Goal: Transaction & Acquisition: Purchase product/service

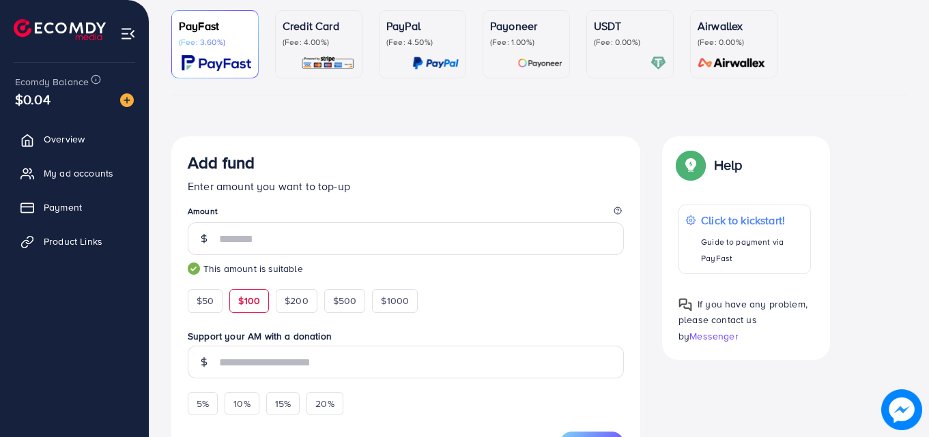
scroll to position [116, 0]
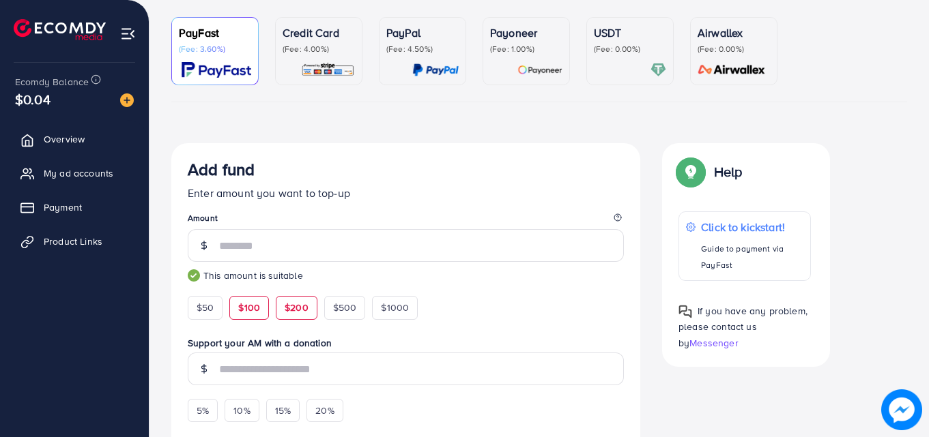
click at [299, 309] on span "$200" at bounding box center [296, 308] width 24 height 14
click at [263, 310] on div "$100" at bounding box center [249, 307] width 40 height 23
type input "***"
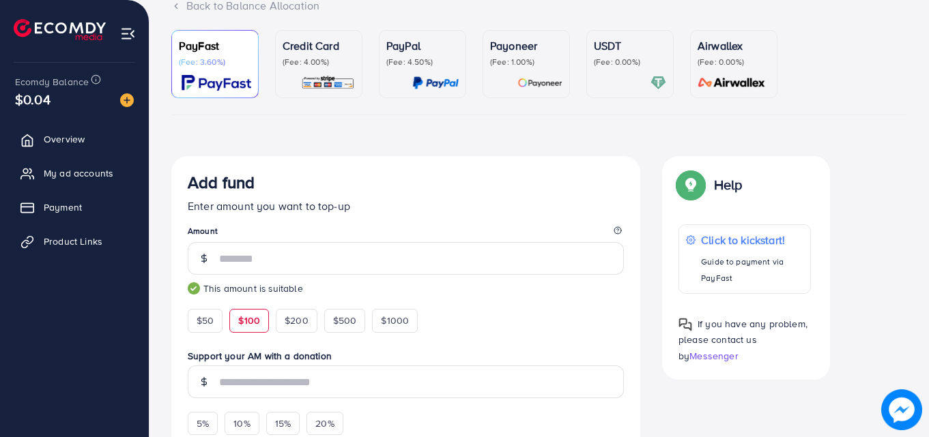
scroll to position [98, 0]
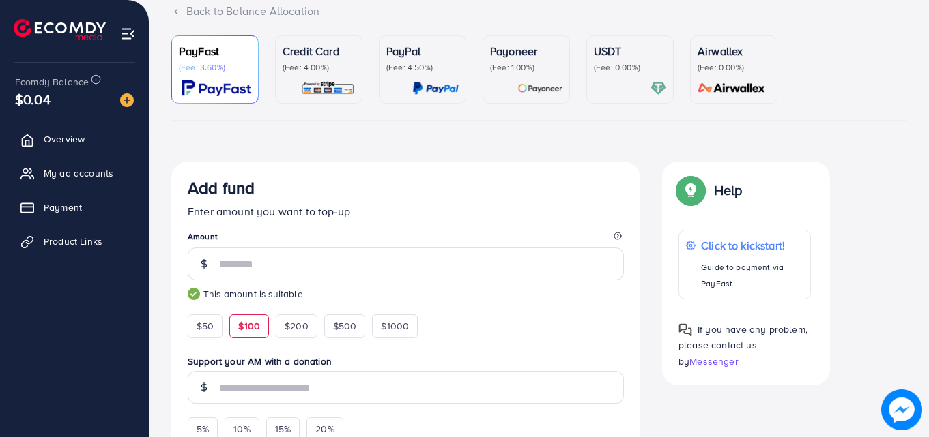
click at [501, 52] on p "Payoneer" at bounding box center [526, 51] width 72 height 16
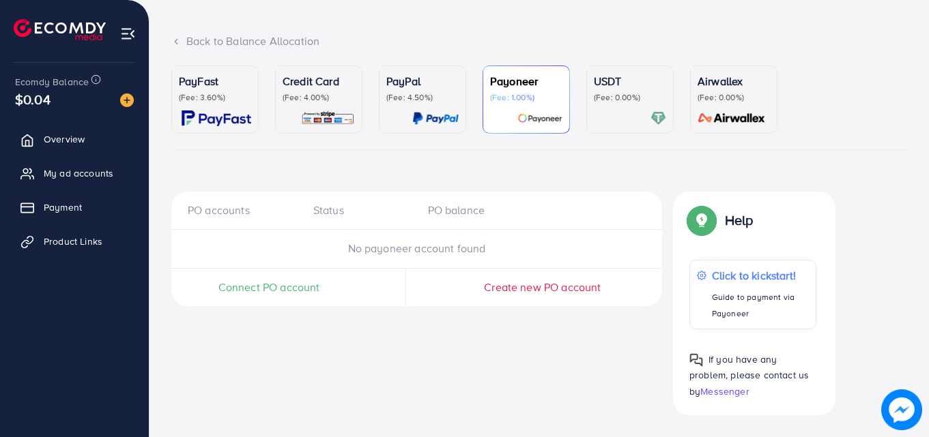
click at [664, 96] on p "(Fee: 0.00%)" at bounding box center [630, 97] width 72 height 11
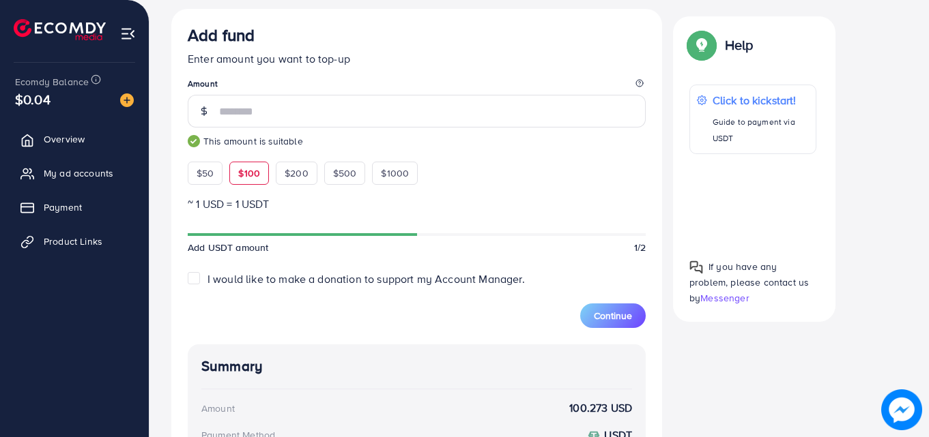
scroll to position [346, 0]
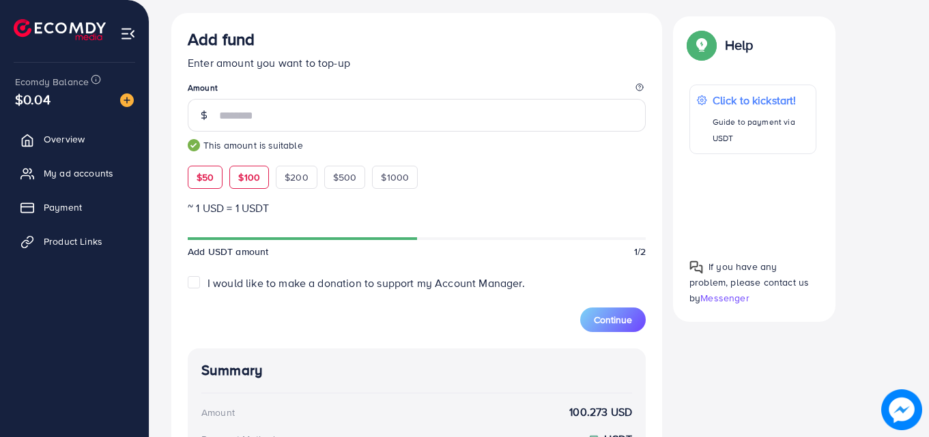
click at [212, 178] on span "$50" at bounding box center [204, 178] width 17 height 14
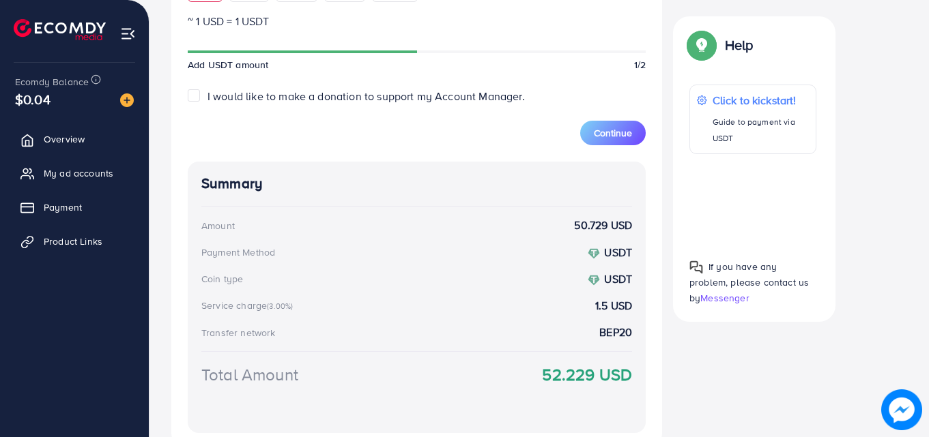
scroll to position [388, 0]
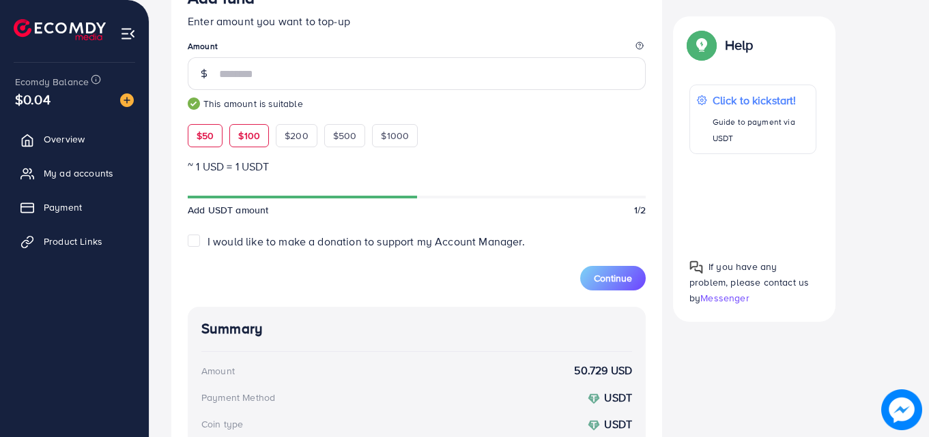
click at [251, 138] on span "$100" at bounding box center [249, 136] width 22 height 14
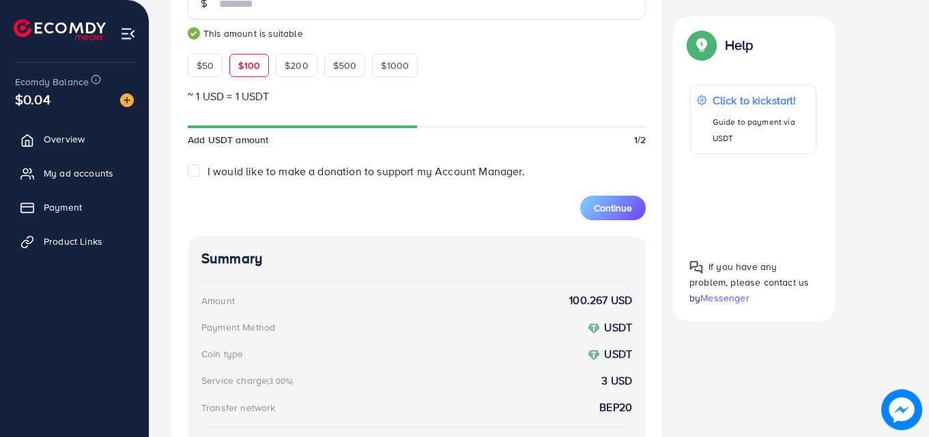
scroll to position [459, 0]
click at [209, 57] on span "$50" at bounding box center [204, 64] width 17 height 14
click at [237, 61] on div "$100" at bounding box center [249, 64] width 40 height 23
click at [206, 61] on span "$50" at bounding box center [204, 64] width 17 height 14
click at [237, 64] on div "$100" at bounding box center [249, 64] width 40 height 23
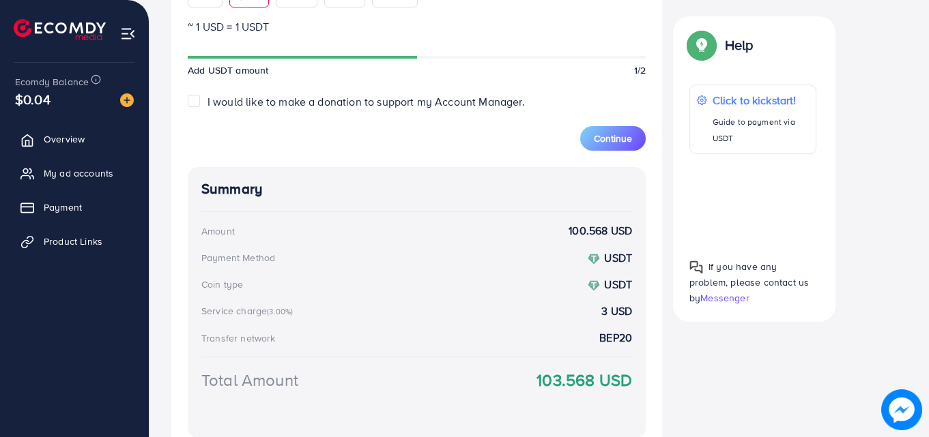
scroll to position [528, 0]
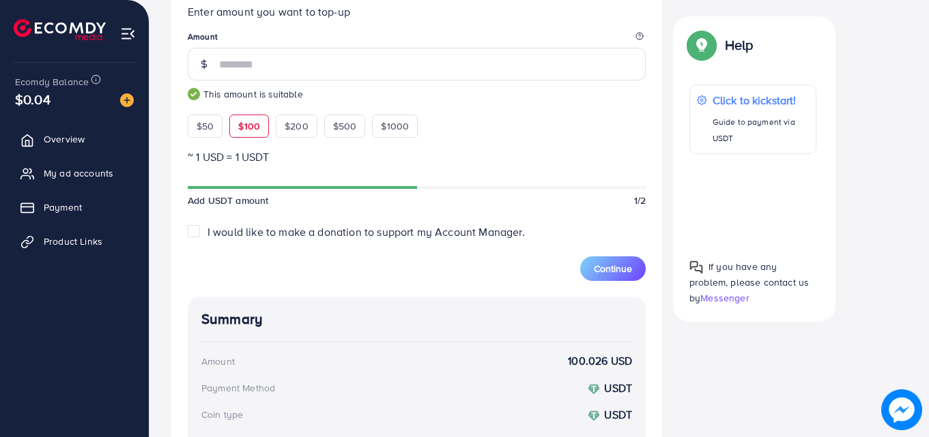
scroll to position [379, 0]
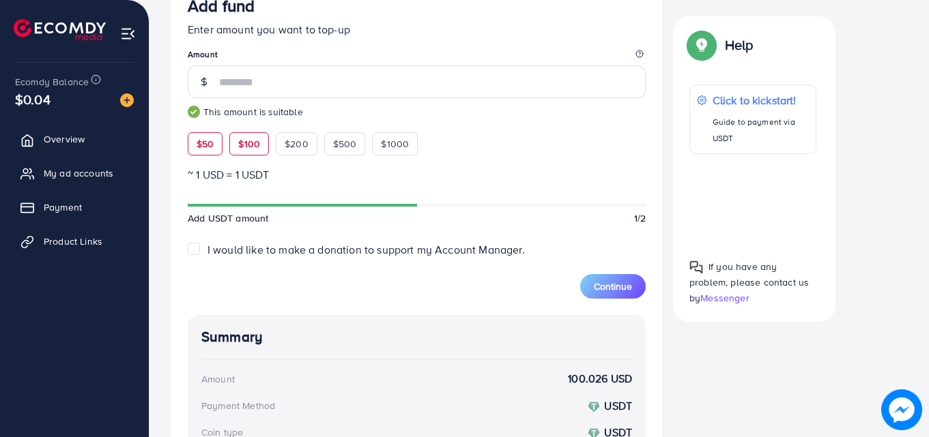
drag, startPoint x: 222, startPoint y: 136, endPoint x: 214, endPoint y: 144, distance: 11.6
click at [214, 144] on div "$50" at bounding box center [205, 143] width 35 height 23
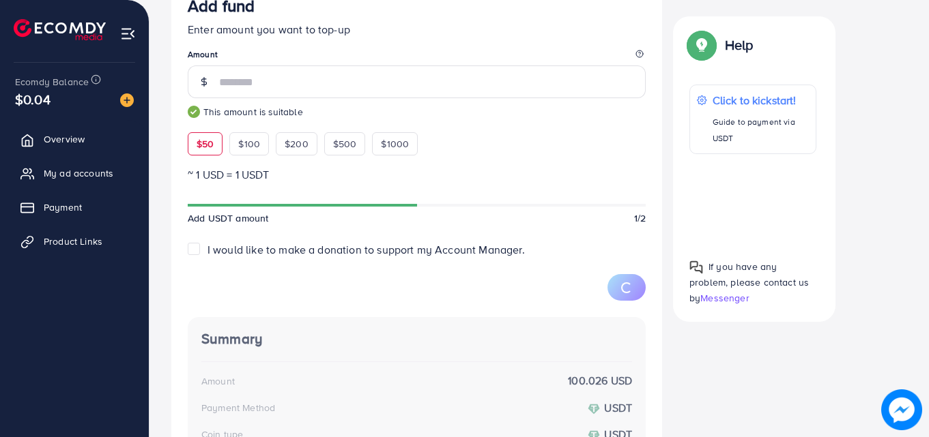
click at [214, 144] on span "$50" at bounding box center [204, 144] width 17 height 14
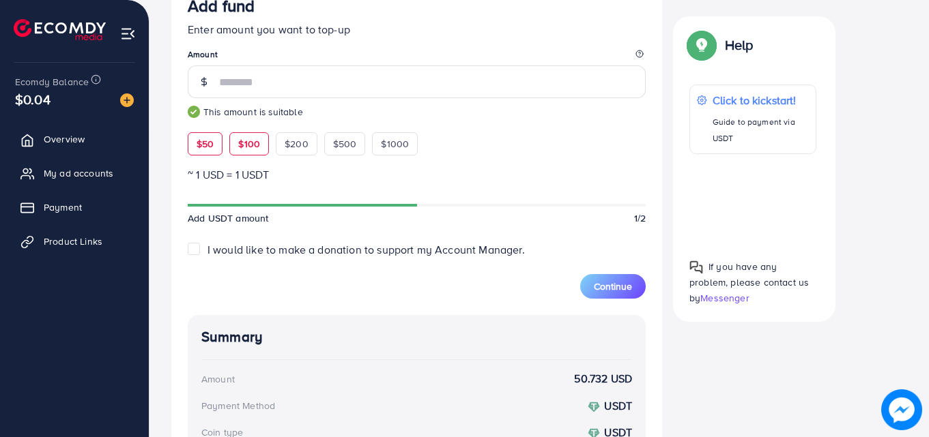
click at [244, 149] on span "$100" at bounding box center [249, 144] width 22 height 14
click at [214, 149] on div "$50" at bounding box center [205, 143] width 35 height 23
click at [238, 149] on span "$100" at bounding box center [249, 144] width 22 height 14
click at [208, 150] on span "$50" at bounding box center [204, 144] width 17 height 14
click at [233, 150] on div "$100" at bounding box center [249, 143] width 40 height 23
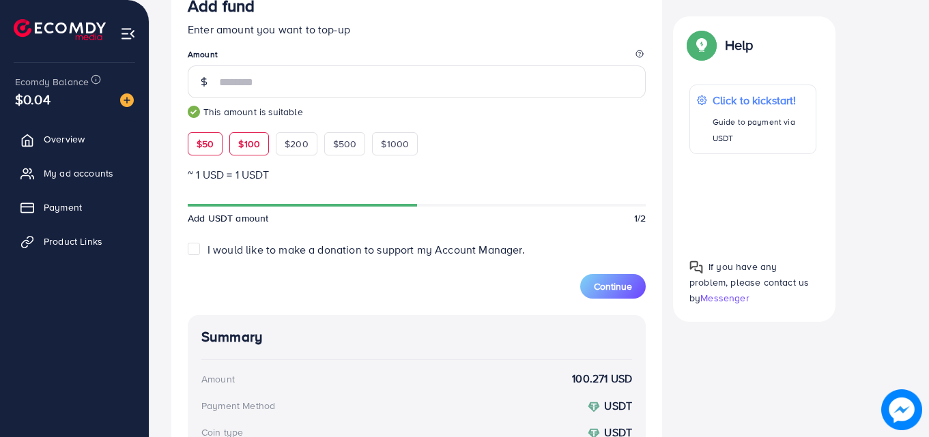
click at [207, 149] on span "$50" at bounding box center [204, 144] width 17 height 14
click at [241, 149] on span "$100" at bounding box center [249, 144] width 22 height 14
click at [205, 150] on span "$50" at bounding box center [204, 144] width 17 height 14
click at [242, 149] on span "$100" at bounding box center [249, 144] width 22 height 14
click at [214, 148] on div "$50" at bounding box center [205, 143] width 35 height 23
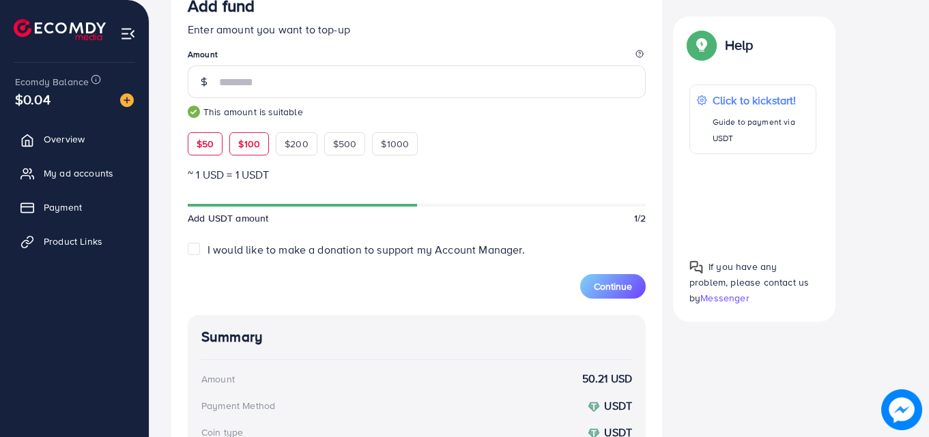
click at [242, 148] on span "$100" at bounding box center [249, 144] width 22 height 14
click at [210, 148] on span "$50" at bounding box center [204, 144] width 17 height 14
click at [237, 149] on div "$100" at bounding box center [249, 143] width 40 height 23
click at [209, 138] on span "$50" at bounding box center [204, 144] width 17 height 14
click at [235, 138] on div "$100" at bounding box center [249, 143] width 40 height 23
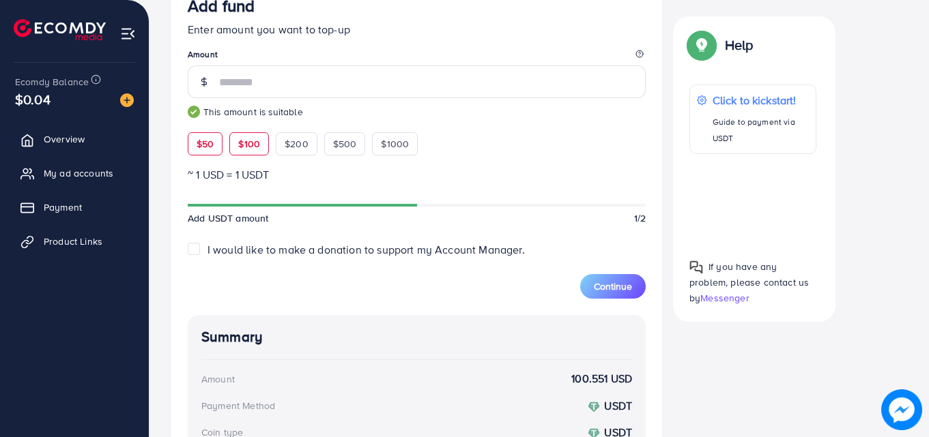
click at [205, 141] on span "$50" at bounding box center [204, 144] width 17 height 14
click at [243, 145] on span "$100" at bounding box center [249, 144] width 22 height 14
click at [212, 145] on span "$50" at bounding box center [204, 144] width 17 height 14
click at [235, 145] on div "$100" at bounding box center [249, 143] width 40 height 23
click at [205, 147] on span "$50" at bounding box center [204, 144] width 17 height 14
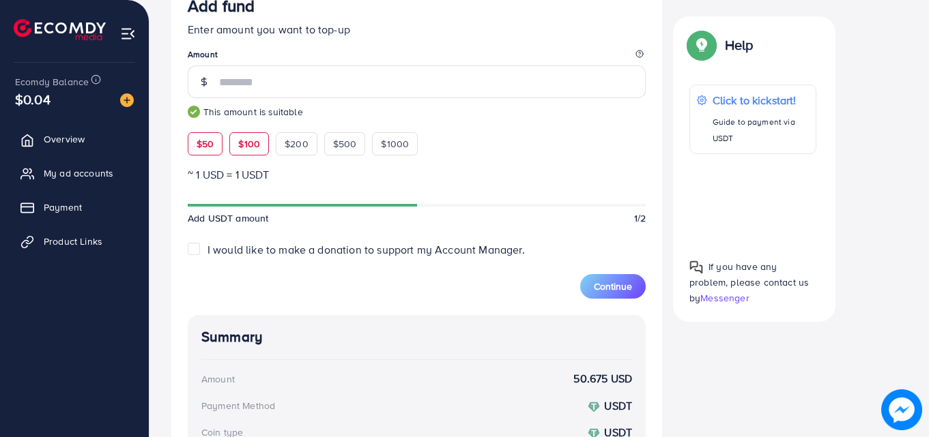
click at [246, 142] on span "$100" at bounding box center [249, 144] width 22 height 14
click at [278, 141] on div "$200" at bounding box center [297, 143] width 42 height 23
click at [260, 141] on div "$100" at bounding box center [249, 143] width 40 height 23
click at [203, 145] on span "$50" at bounding box center [204, 144] width 17 height 14
click at [221, 145] on div "$50" at bounding box center [205, 143] width 35 height 23
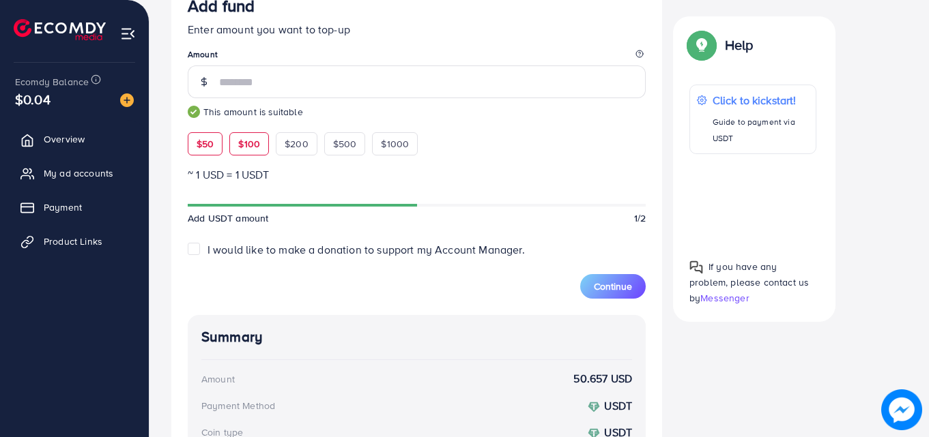
click at [257, 149] on span "$100" at bounding box center [249, 144] width 22 height 14
type input "***"
click at [257, 149] on span "$100" at bounding box center [249, 144] width 22 height 14
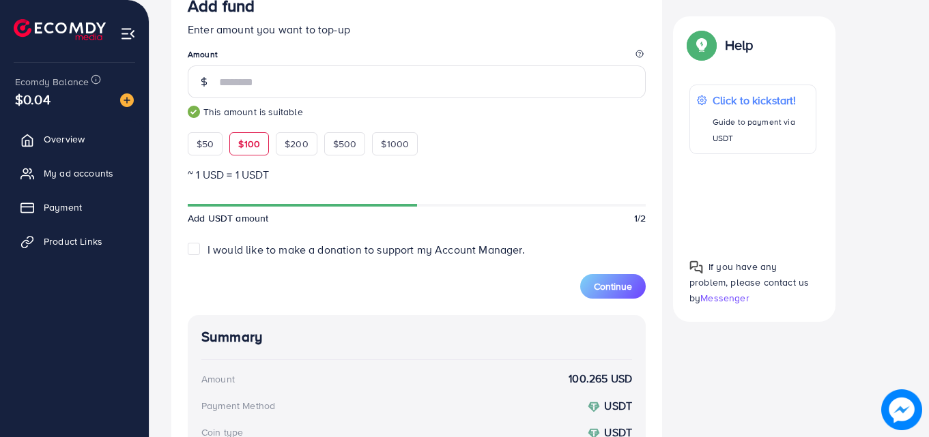
click at [257, 149] on span "$100" at bounding box center [249, 144] width 22 height 14
click at [606, 280] on span "Continue" at bounding box center [613, 287] width 38 height 14
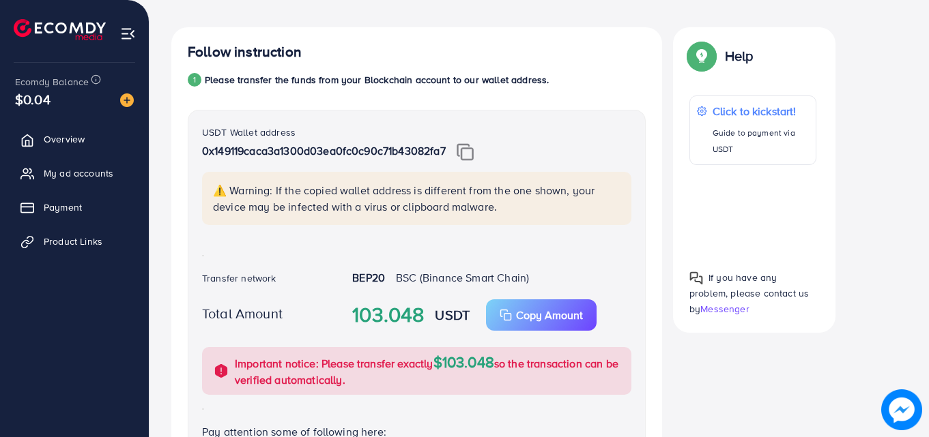
scroll to position [217, 0]
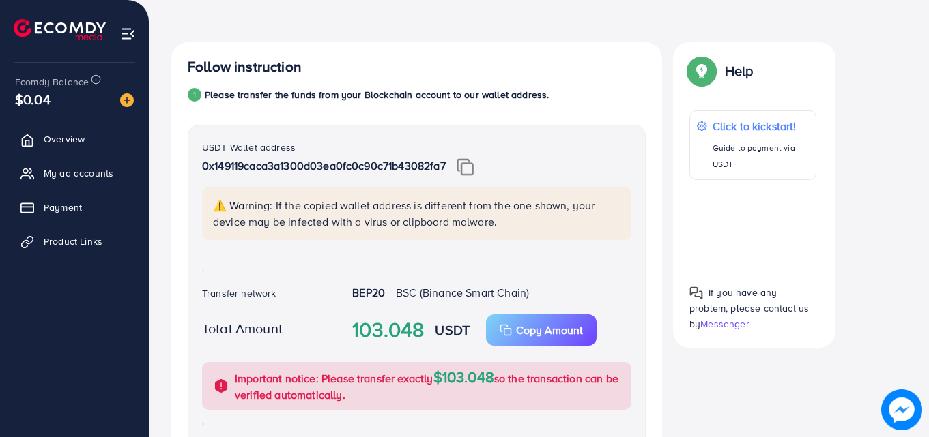
click at [473, 171] on img at bounding box center [464, 167] width 17 height 18
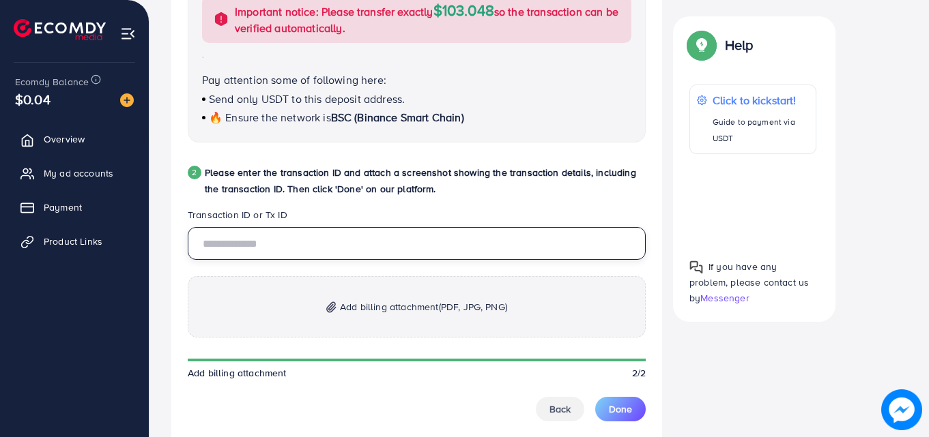
click at [469, 254] on input "text" at bounding box center [417, 243] width 458 height 33
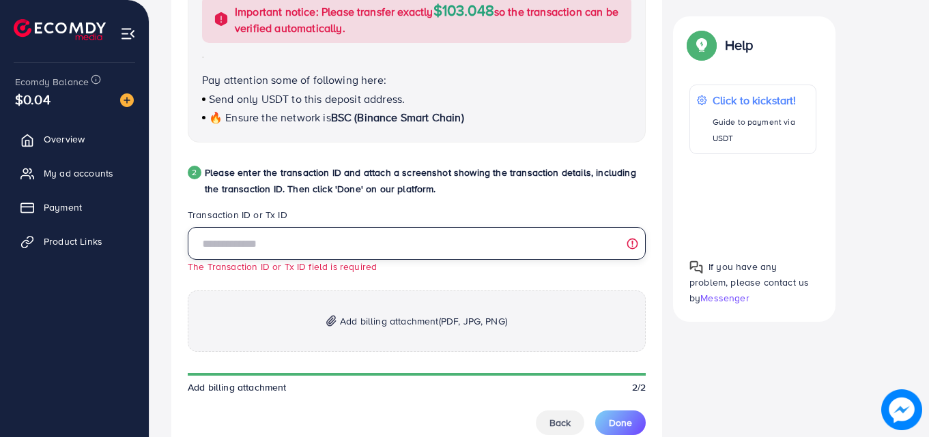
paste input "**********"
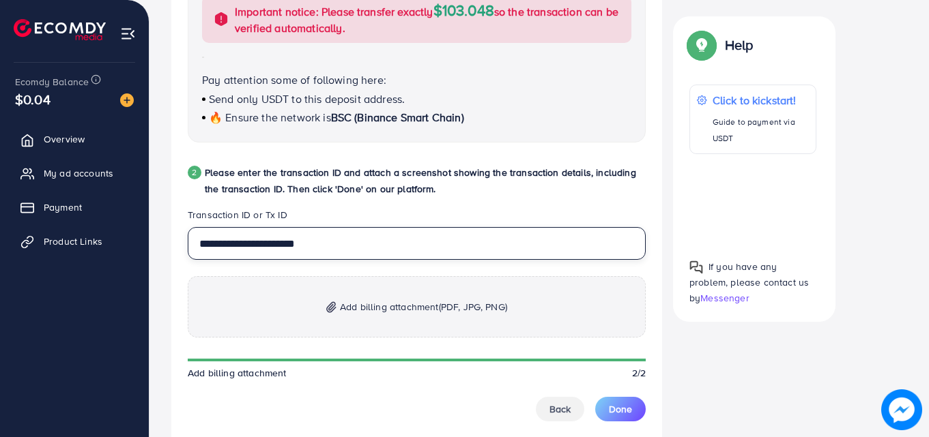
drag, startPoint x: 249, startPoint y: 246, endPoint x: 0, endPoint y: 451, distance: 322.8
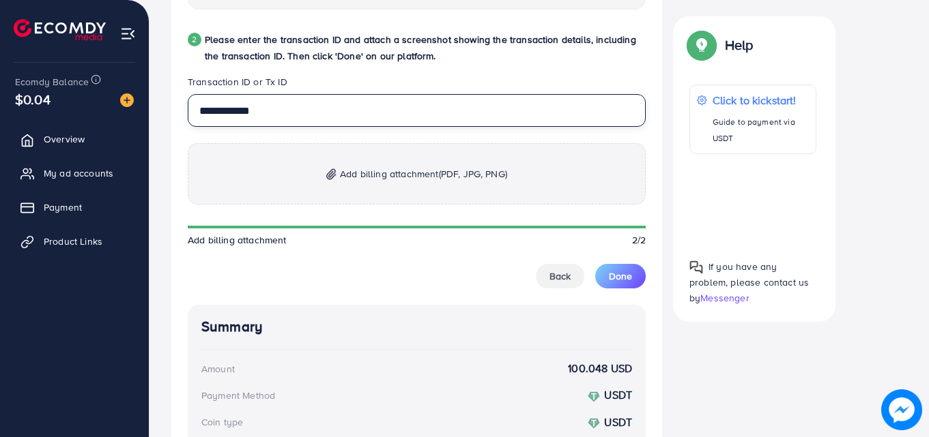
type input "**********"
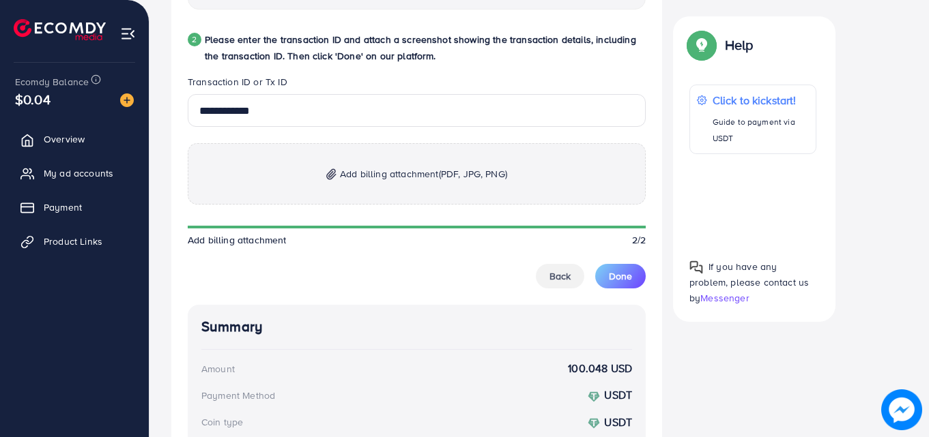
click at [324, 196] on p "Add billing attachment (PDF, JPG, PNG)" at bounding box center [417, 173] width 458 height 61
click at [351, 188] on p "Add billing attachment (PDF, JPG, PNG)" at bounding box center [417, 173] width 458 height 61
click at [402, 181] on span "Add billing attachment (PDF, JPG, PNG)" at bounding box center [423, 174] width 167 height 16
click at [503, 196] on p "Add billing attachment (PDF, JPG, PNG)" at bounding box center [417, 173] width 458 height 61
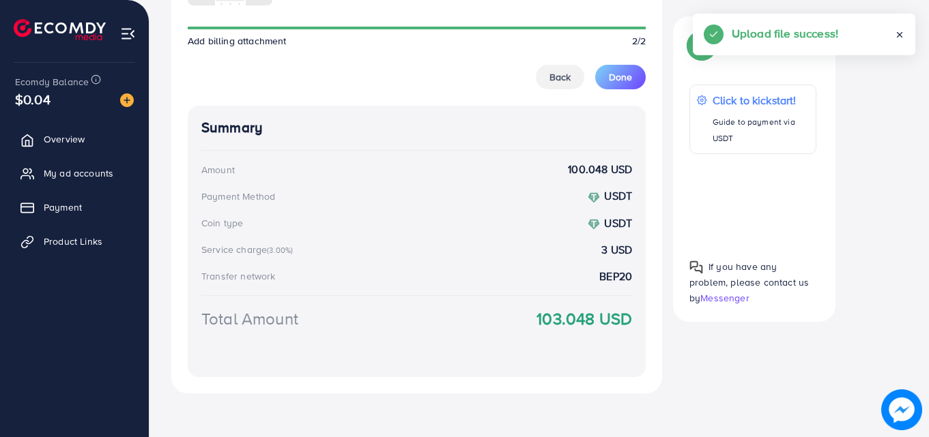
scroll to position [1001, 0]
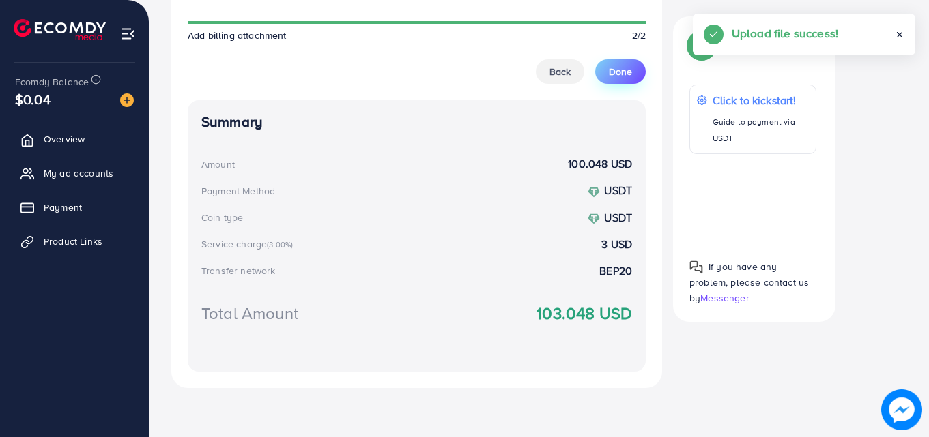
click at [635, 70] on button "Done" at bounding box center [620, 71] width 50 height 25
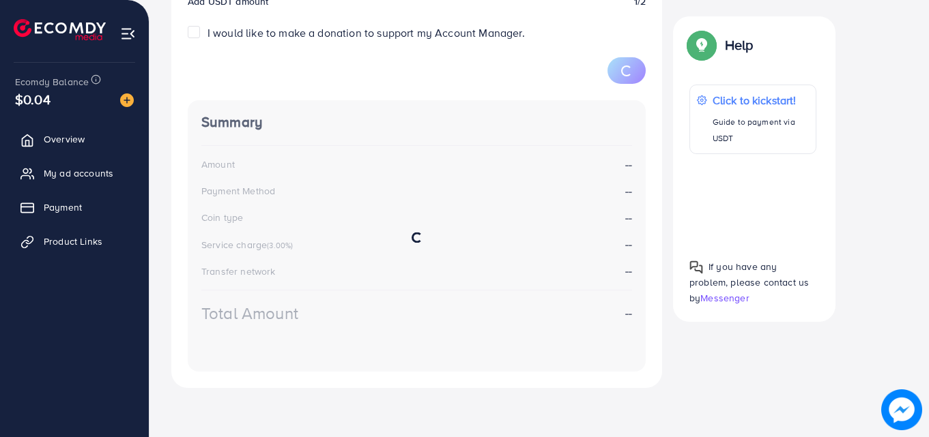
scroll to position [243, 0]
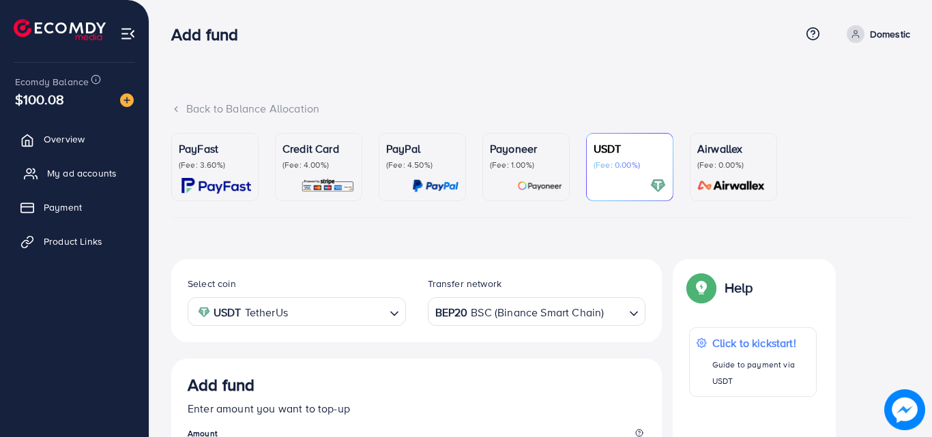
click at [75, 170] on span "My ad accounts" at bounding box center [82, 173] width 70 height 14
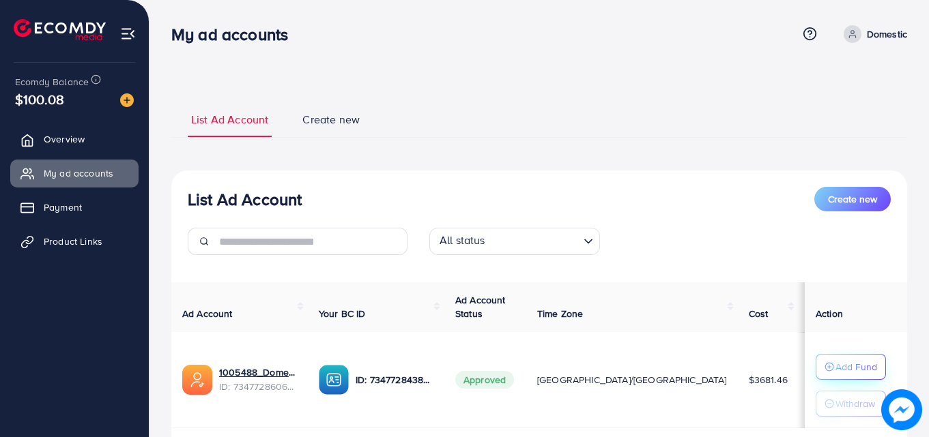
click at [843, 365] on p "Add Fund" at bounding box center [856, 367] width 42 height 16
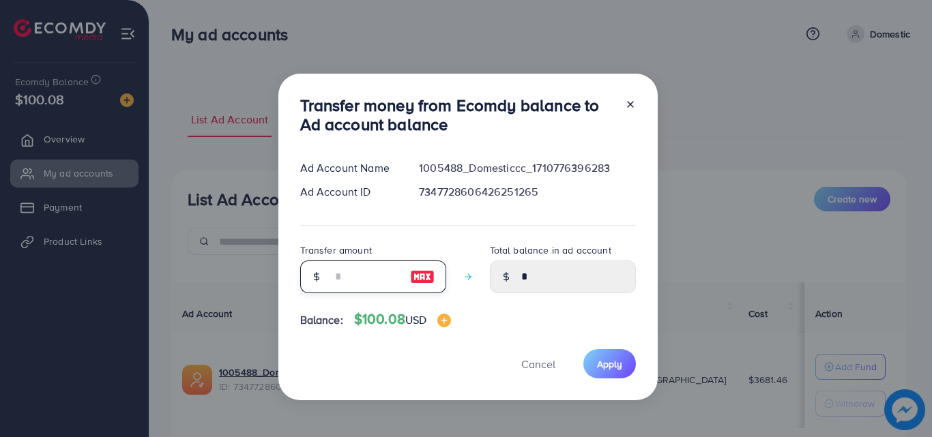
click at [392, 288] on input "number" at bounding box center [366, 277] width 68 height 33
type input "*"
type input "****"
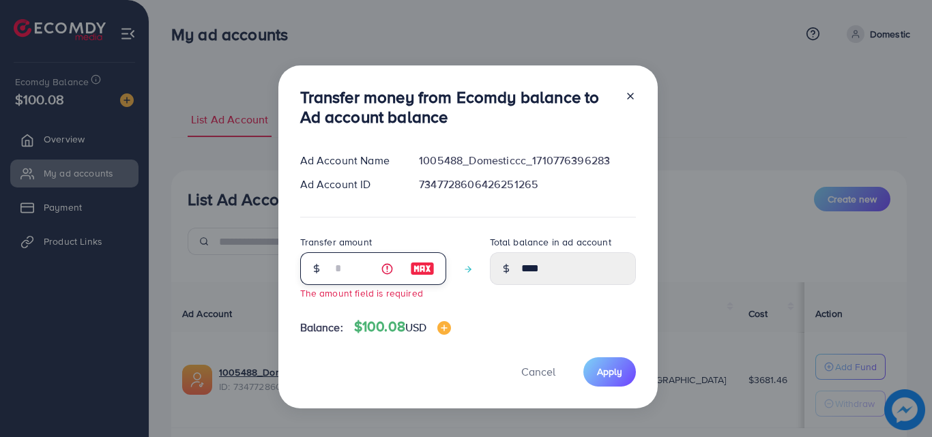
type input "****"
type input "*"
type input "****"
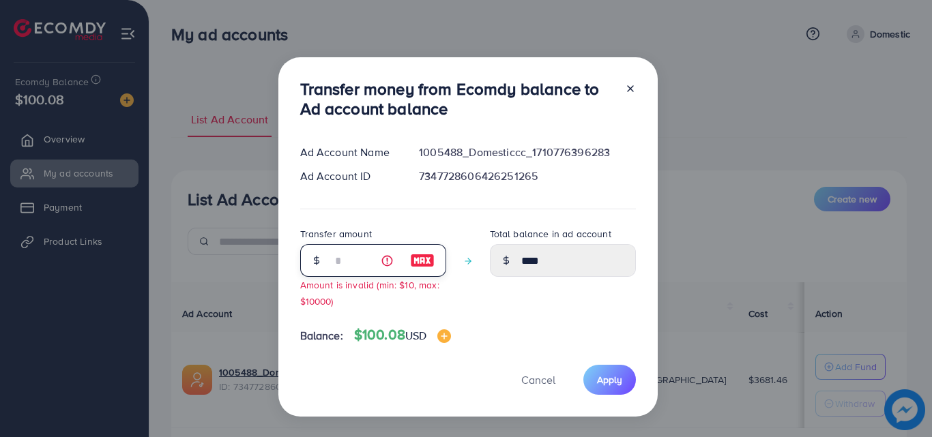
type input "**"
type input "*****"
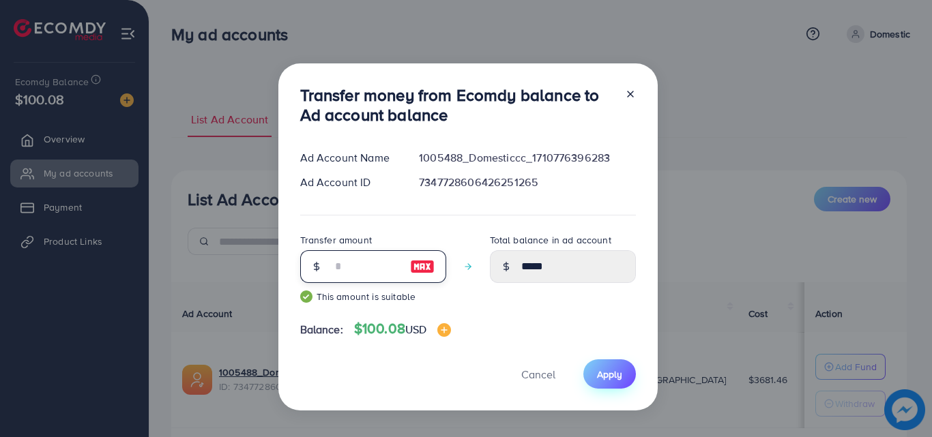
type input "**"
click at [603, 370] on span "Apply" at bounding box center [609, 375] width 25 height 14
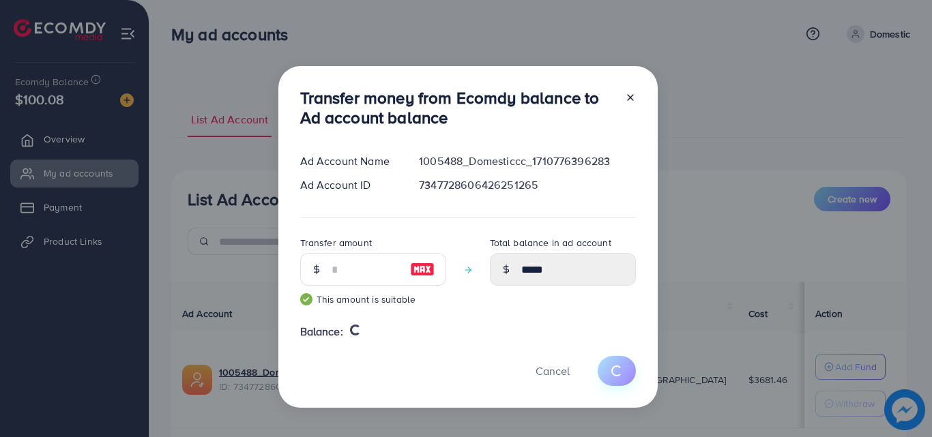
type input "*"
